Goal: Task Accomplishment & Management: Manage account settings

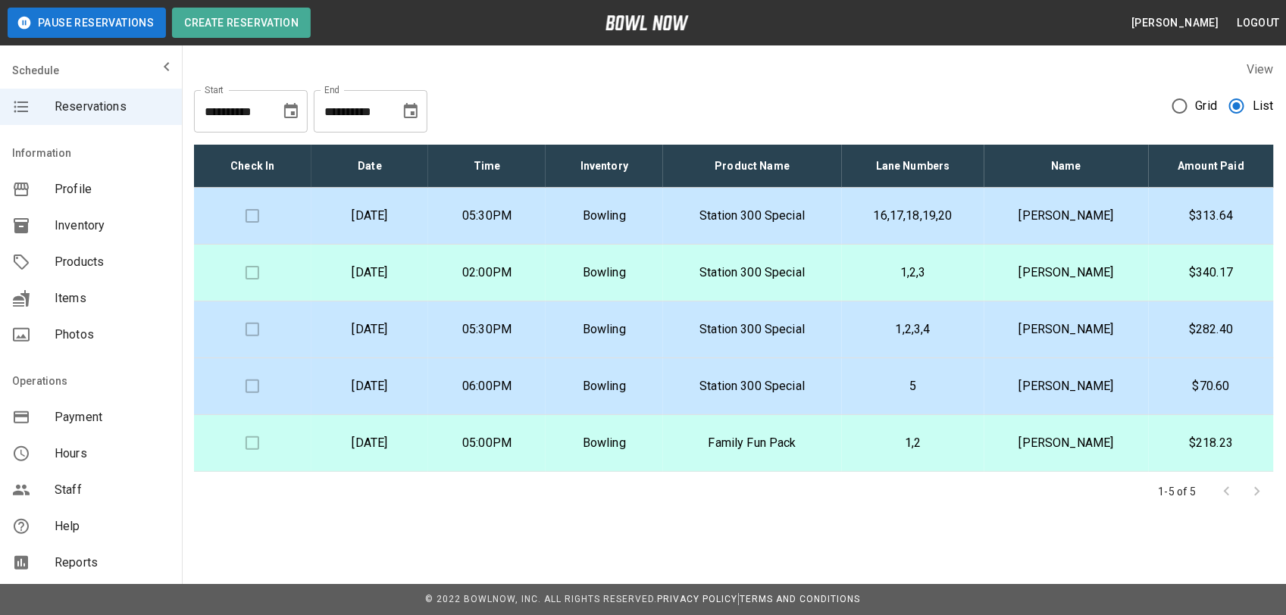
click at [1066, 217] on p "[PERSON_NAME]" at bounding box center [1066, 216] width 140 height 18
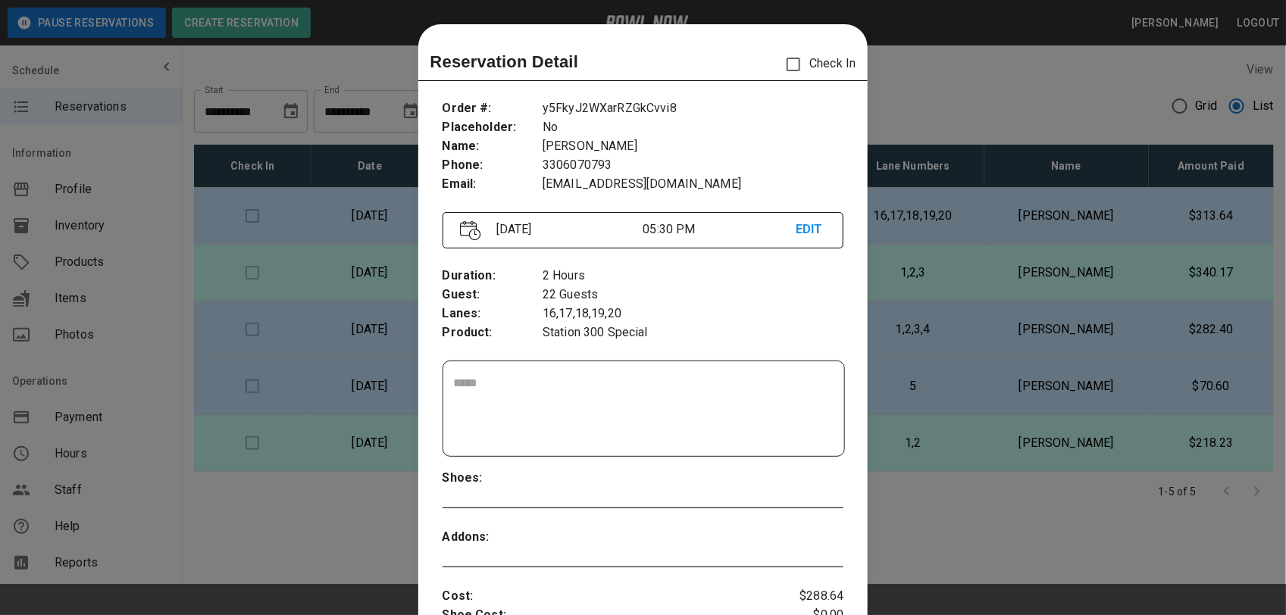
scroll to position [24, 0]
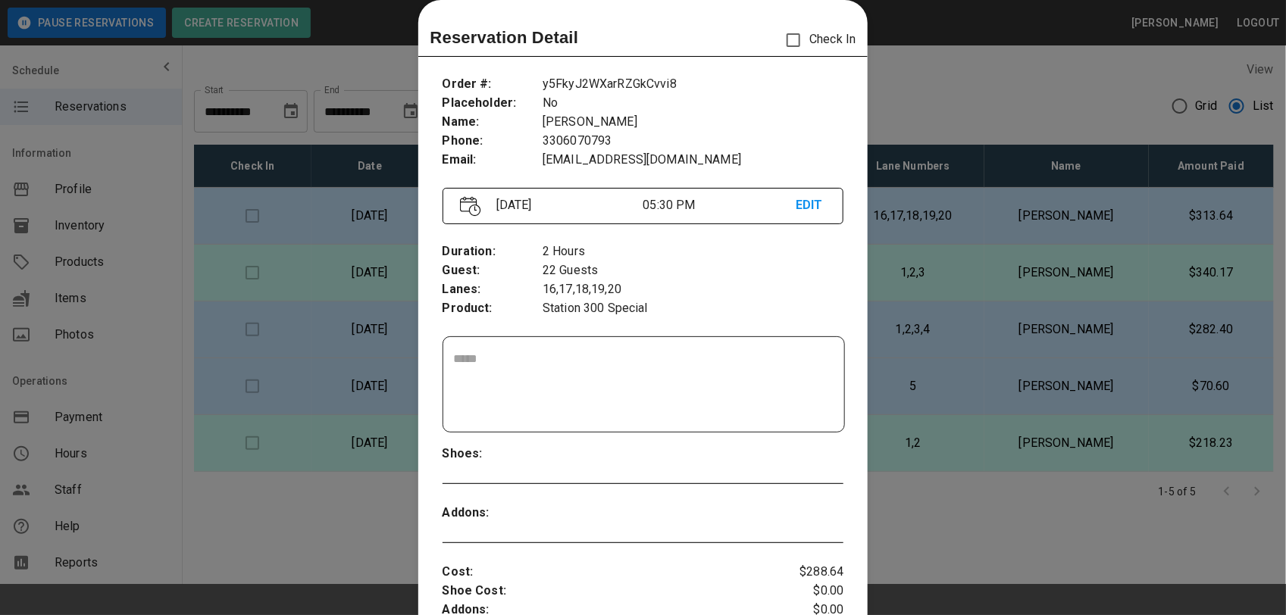
click at [964, 78] on div at bounding box center [643, 307] width 1286 height 615
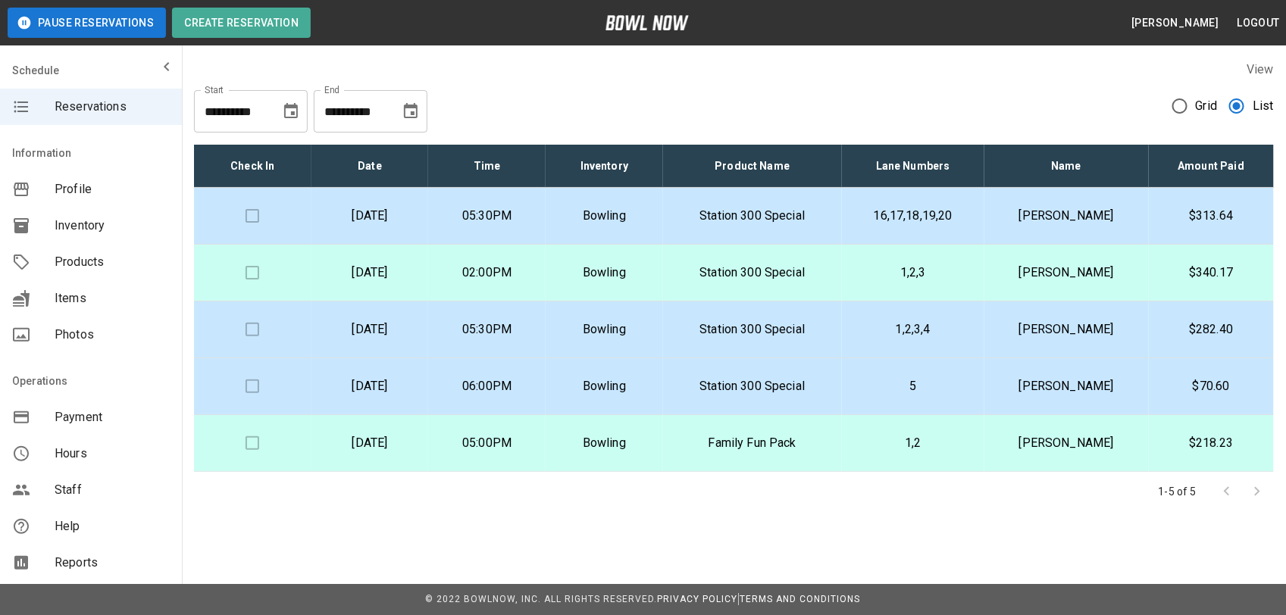
click at [1214, 216] on p "$313.64" at bounding box center [1211, 216] width 101 height 18
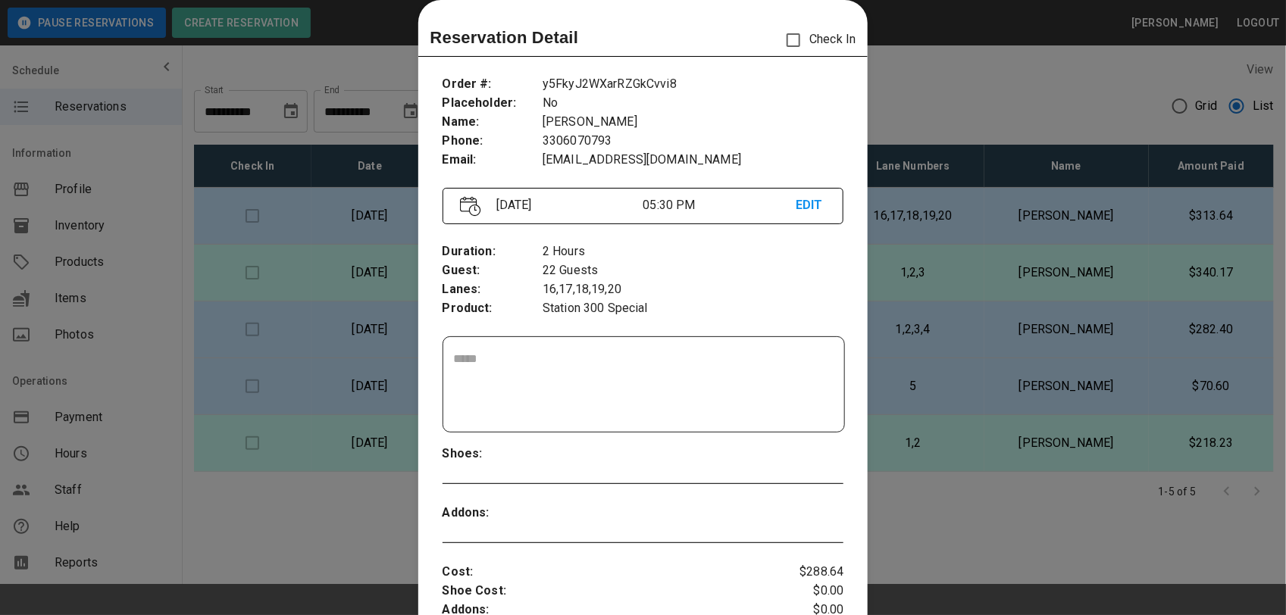
click at [1006, 107] on div at bounding box center [643, 307] width 1286 height 615
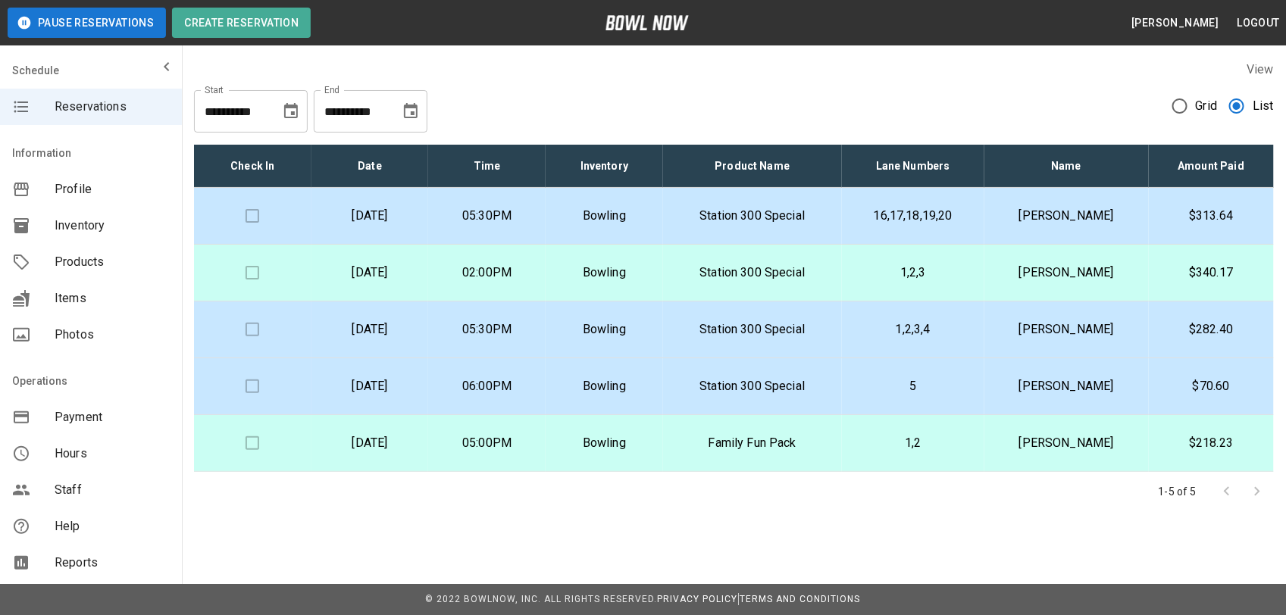
click at [1092, 208] on p "[PERSON_NAME]" at bounding box center [1066, 216] width 140 height 18
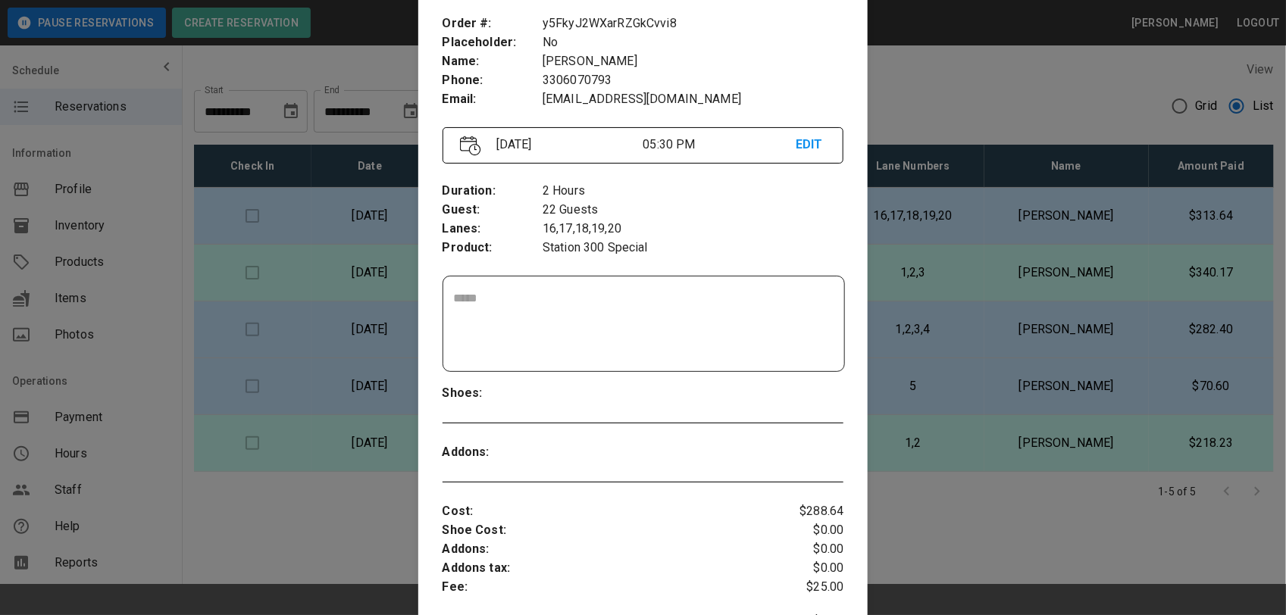
scroll to position [27, 0]
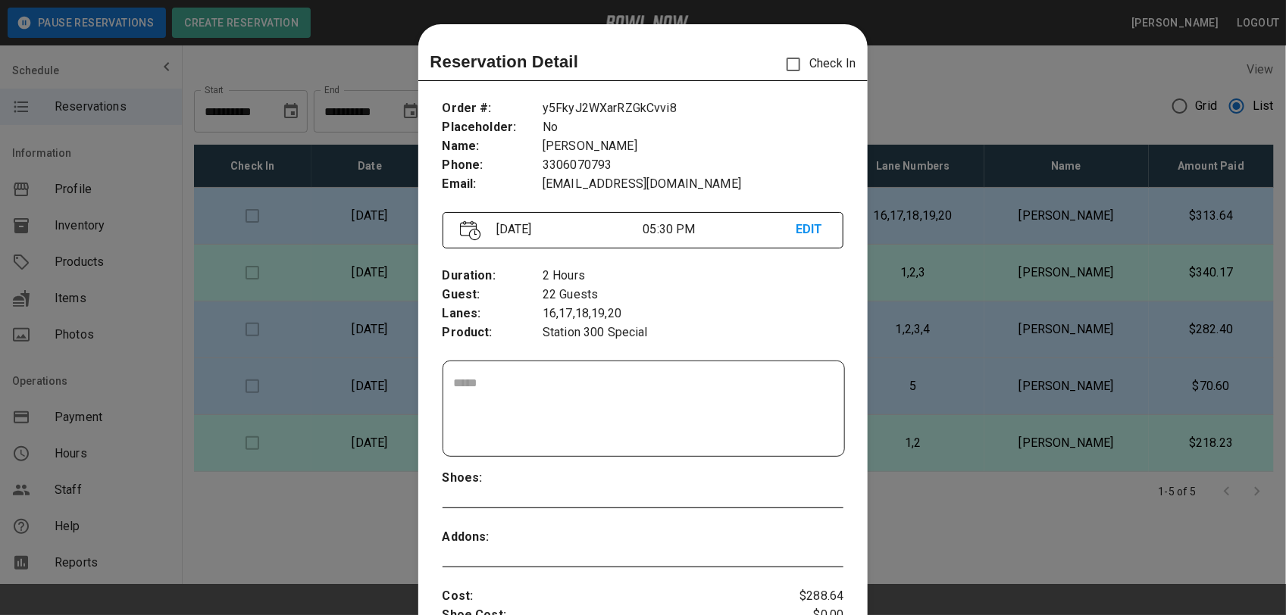
click at [902, 66] on div at bounding box center [643, 307] width 1286 height 615
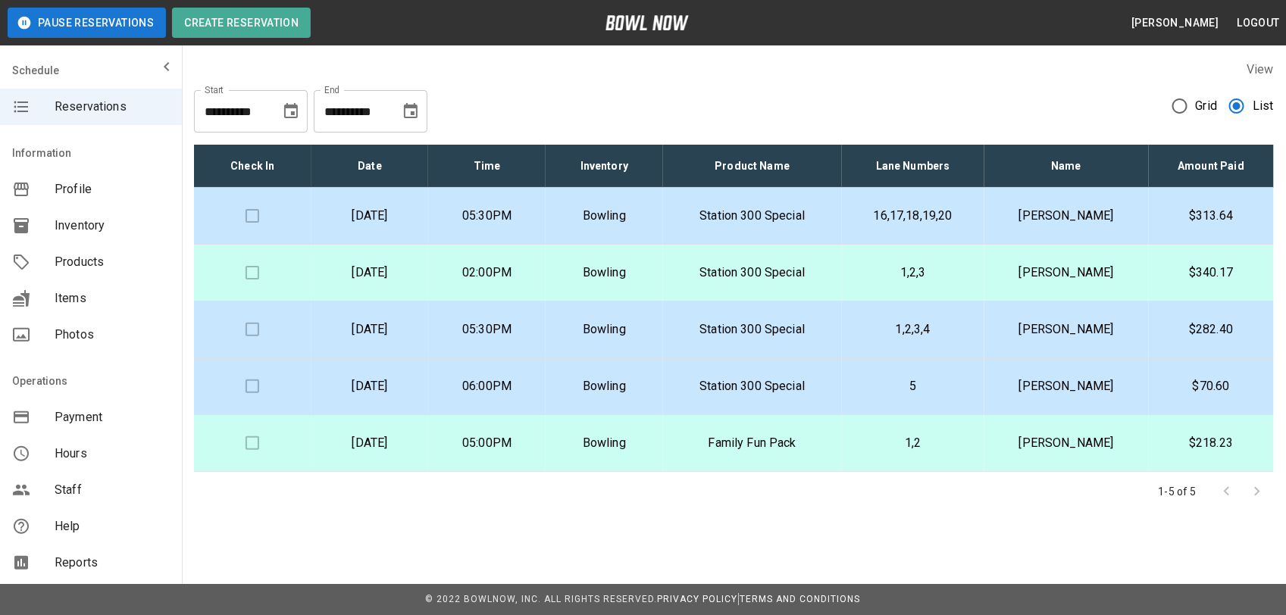
click at [820, 267] on p "Station 300 Special" at bounding box center [752, 273] width 155 height 18
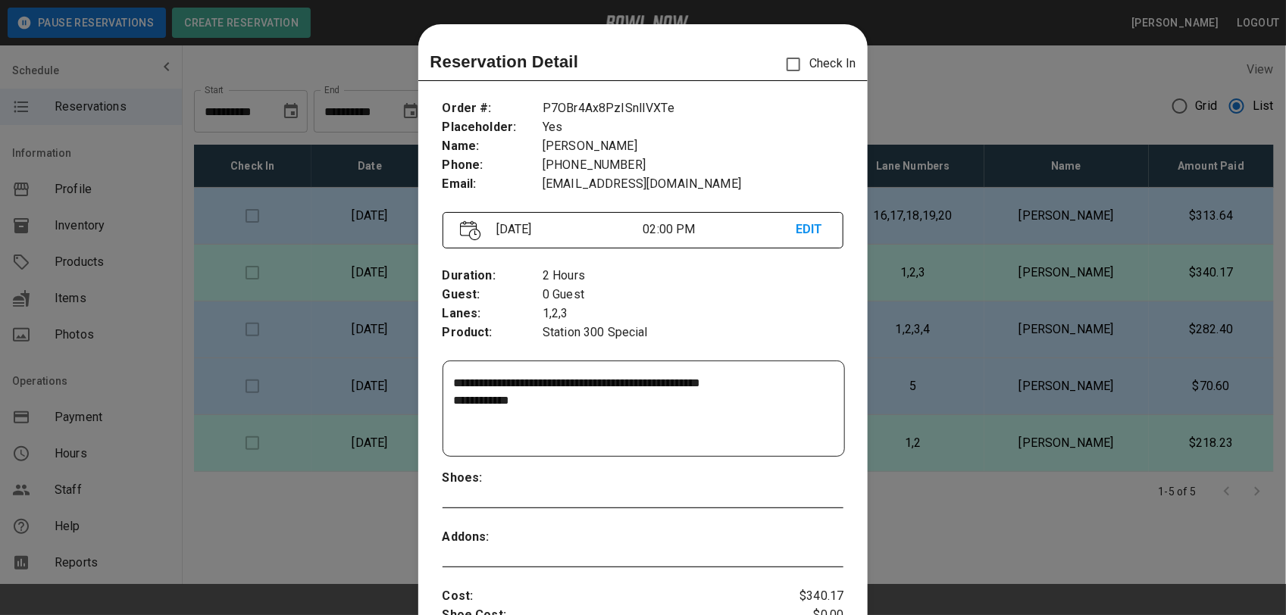
scroll to position [24, 0]
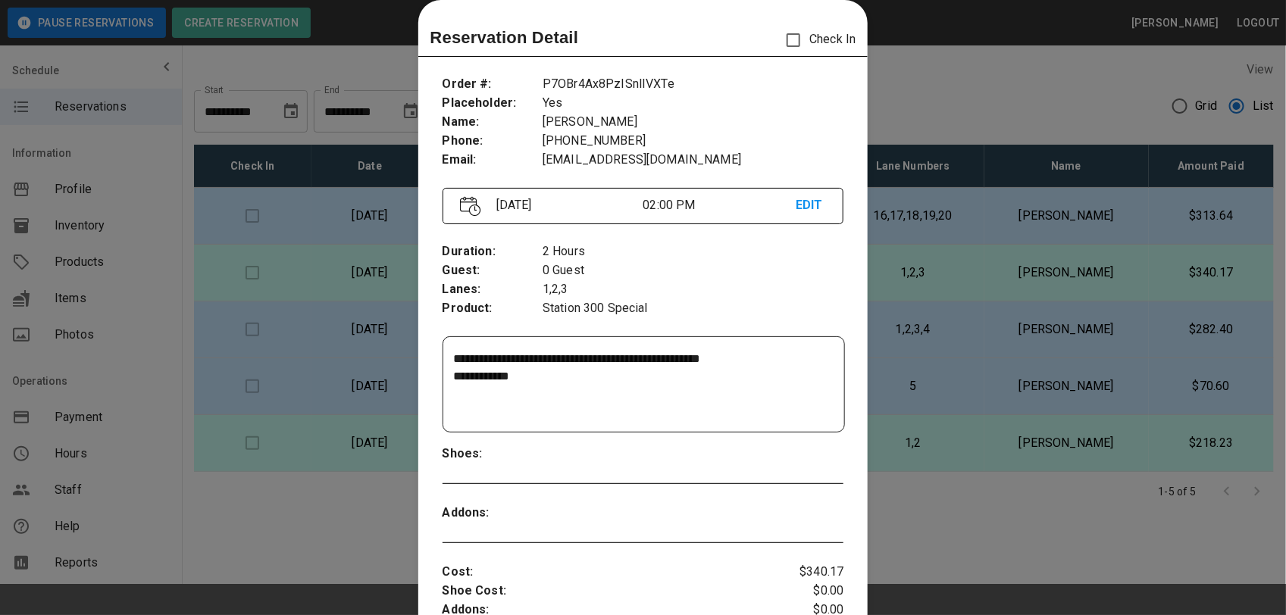
click at [887, 89] on div at bounding box center [643, 307] width 1286 height 615
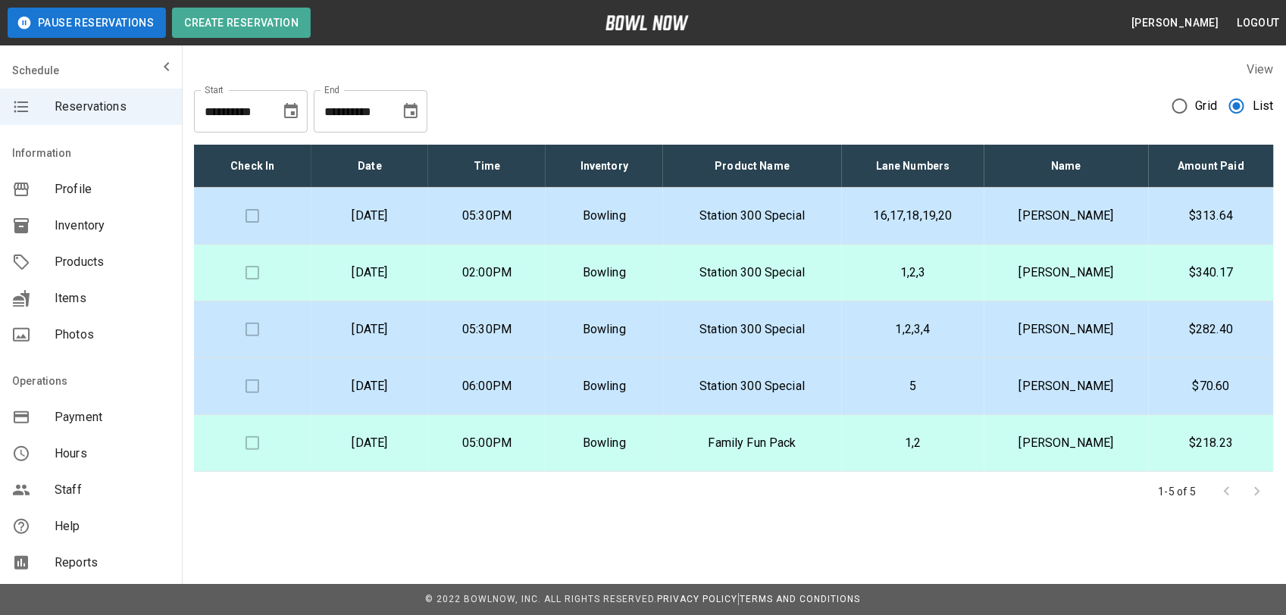
click at [822, 239] on td "Station 300 Special" at bounding box center [752, 216] width 179 height 57
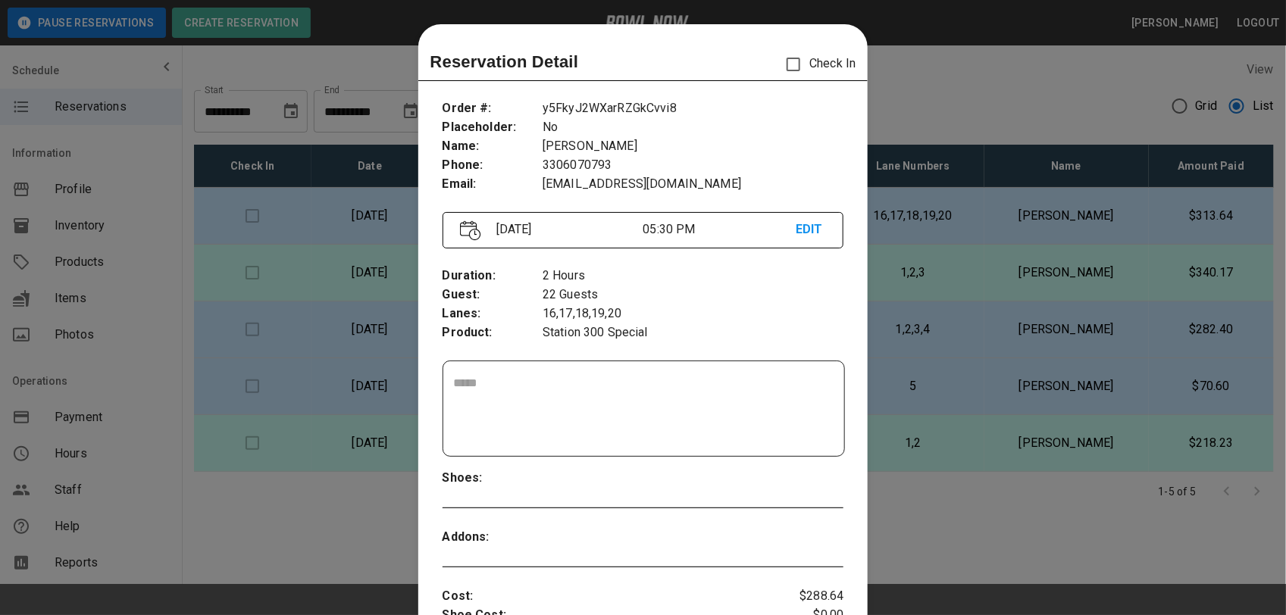
scroll to position [24, 0]
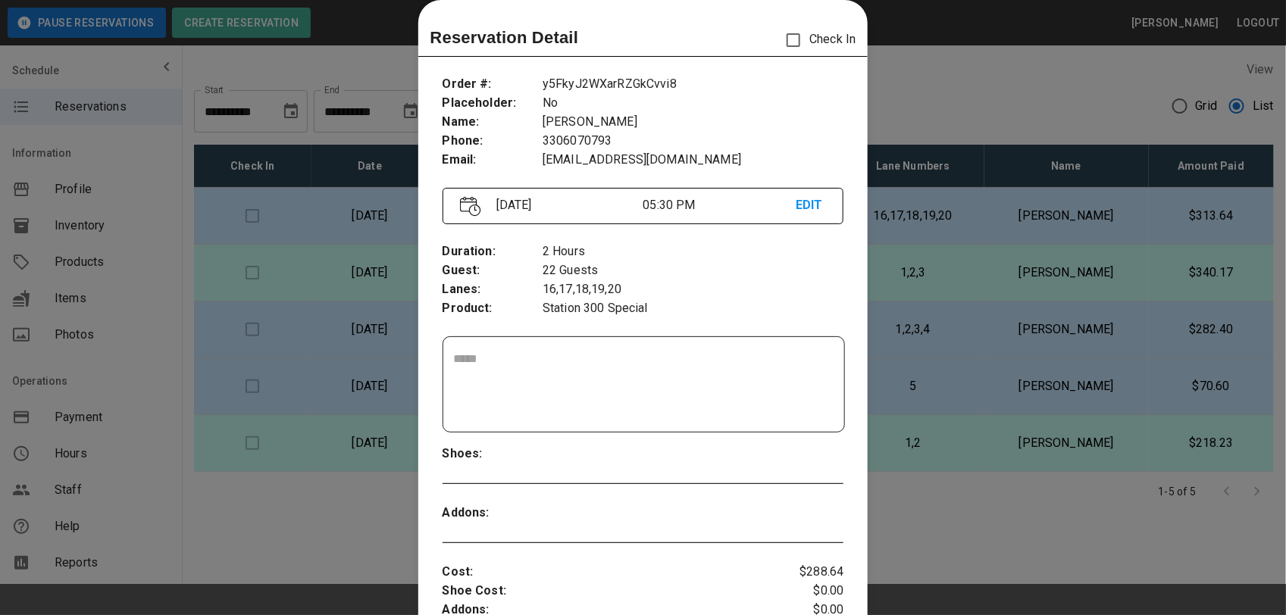
click at [889, 67] on div at bounding box center [643, 307] width 1286 height 615
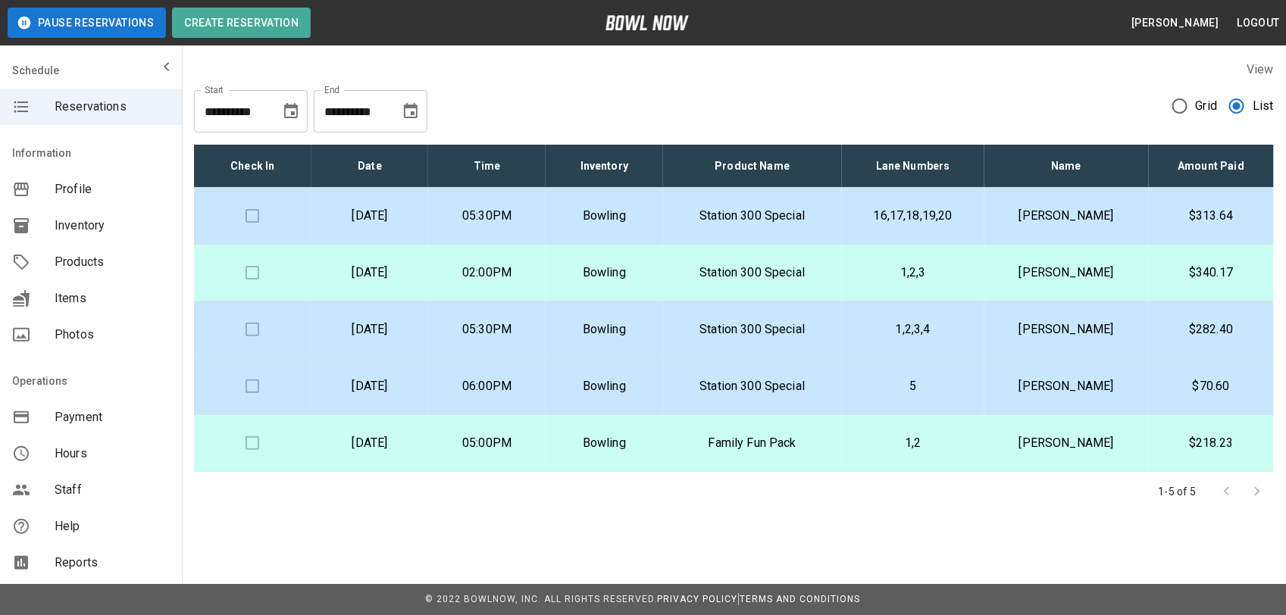
click at [654, 225] on td "Bowling" at bounding box center [603, 216] width 117 height 57
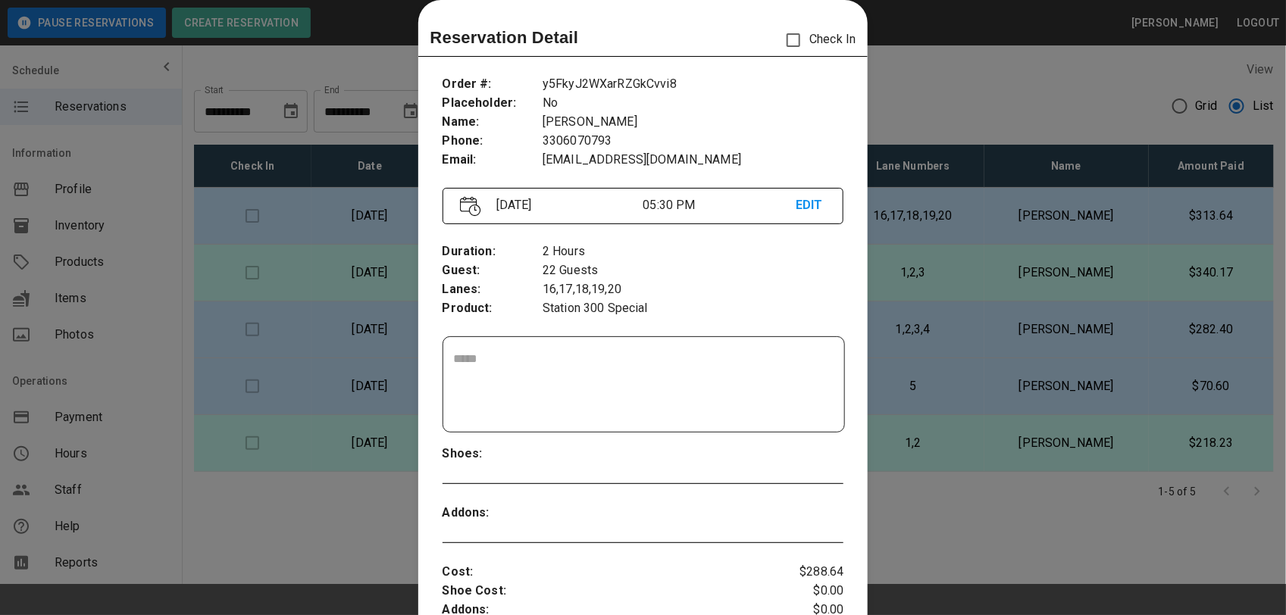
click at [883, 93] on div at bounding box center [643, 307] width 1286 height 615
